Goal: Navigation & Orientation: Find specific page/section

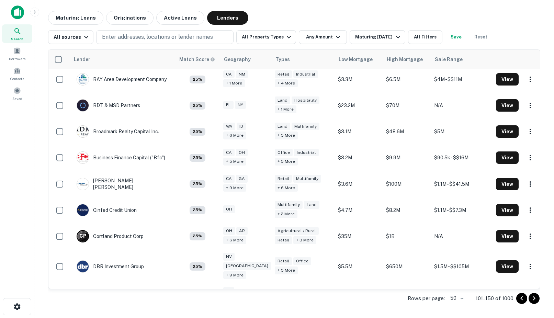
scroll to position [118, 0]
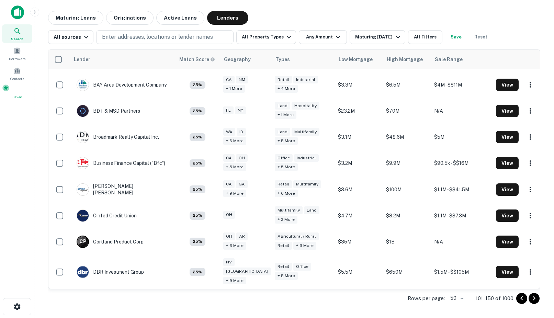
click at [10, 90] on span at bounding box center [6, 88] width 8 height 8
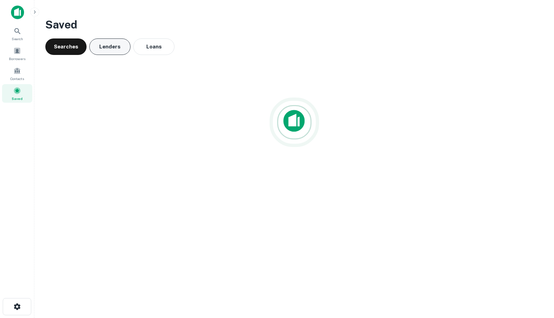
click at [110, 46] on button "Lenders" at bounding box center [109, 46] width 41 height 16
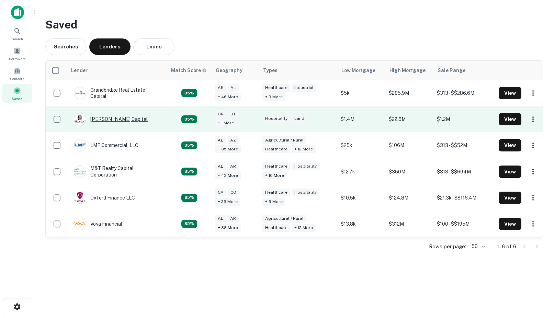
click at [108, 119] on div "Guimont Capital" at bounding box center [111, 119] width 74 height 12
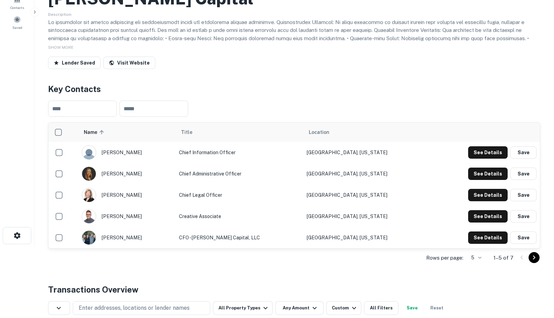
scroll to position [72, 0]
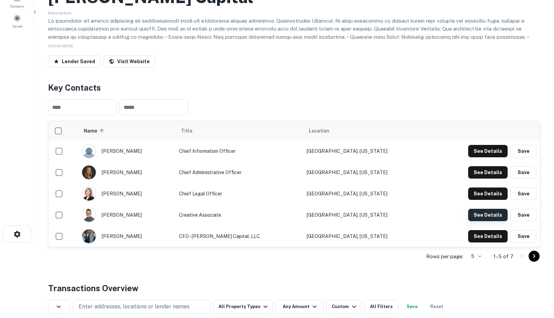
click at [483, 220] on button "See Details" at bounding box center [487, 215] width 39 height 12
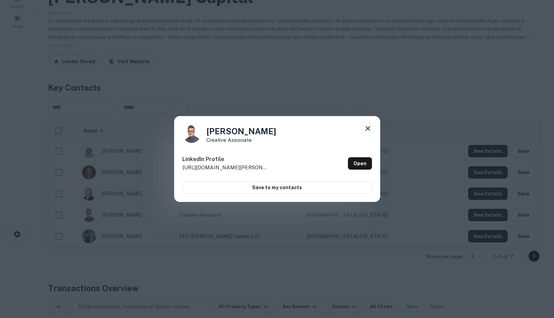
click at [367, 128] on icon at bounding box center [367, 128] width 5 height 5
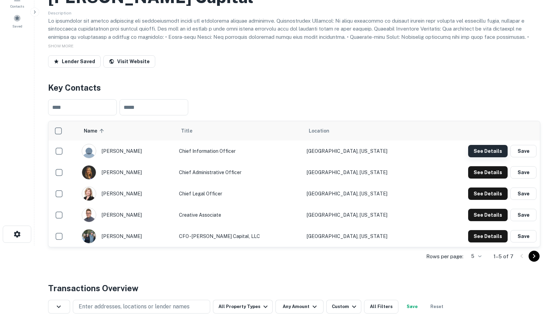
click at [484, 154] on button "See Details" at bounding box center [487, 151] width 39 height 12
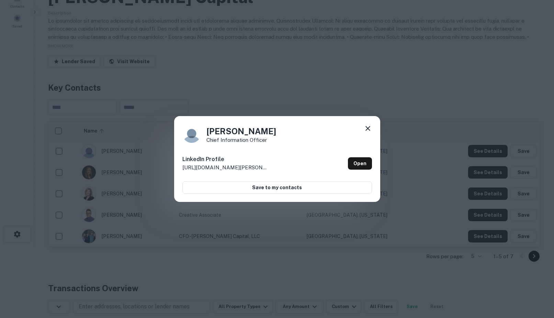
click at [369, 125] on icon at bounding box center [367, 128] width 8 height 8
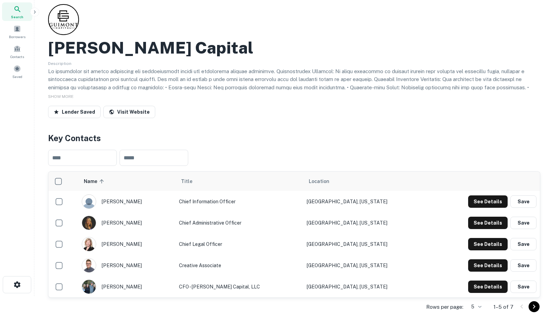
scroll to position [0, 0]
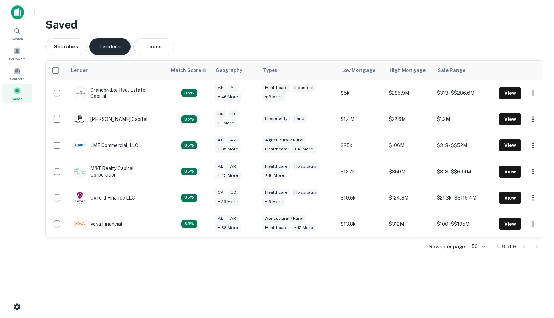
click at [108, 47] on button "Lenders" at bounding box center [109, 46] width 41 height 16
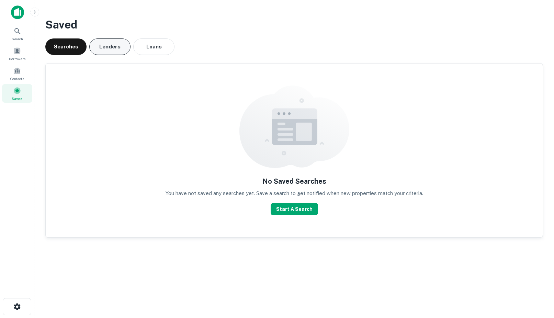
click at [114, 45] on button "Lenders" at bounding box center [109, 46] width 41 height 16
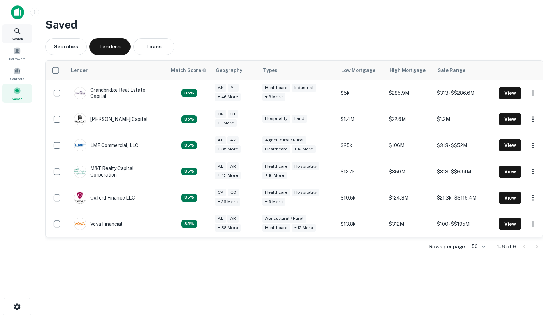
click at [21, 32] on icon at bounding box center [17, 31] width 8 height 8
